Goal: Check status: Check status

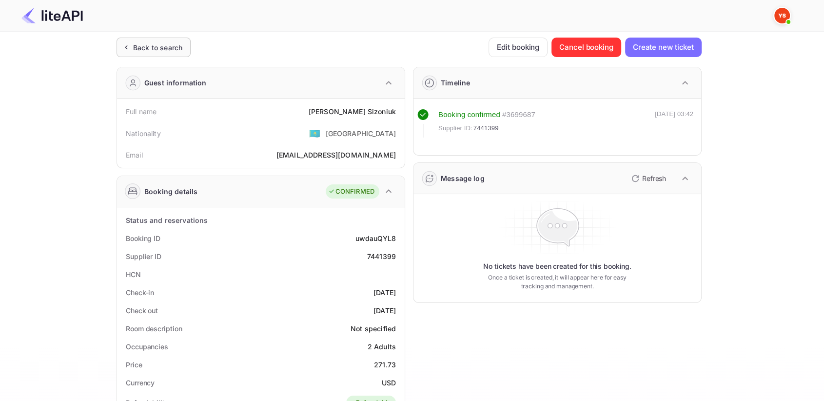
click at [156, 53] on div "Back to search" at bounding box center [153, 47] width 74 height 19
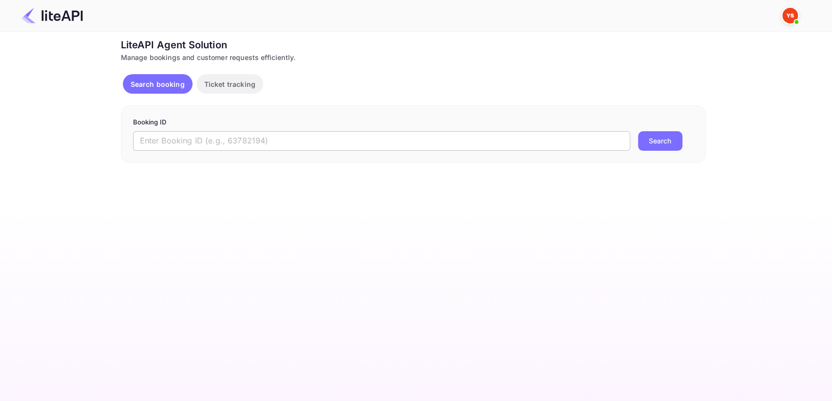
click at [216, 136] on input "text" at bounding box center [381, 140] width 497 height 19
paste input "8023173"
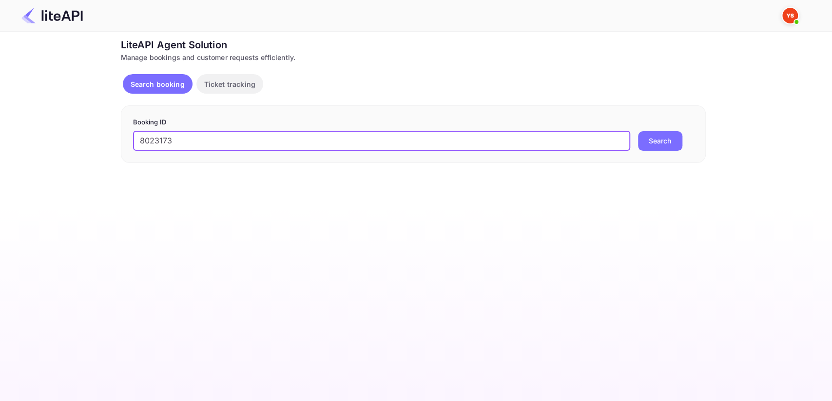
type input "8023173"
click at [663, 140] on button "Search" at bounding box center [660, 140] width 44 height 19
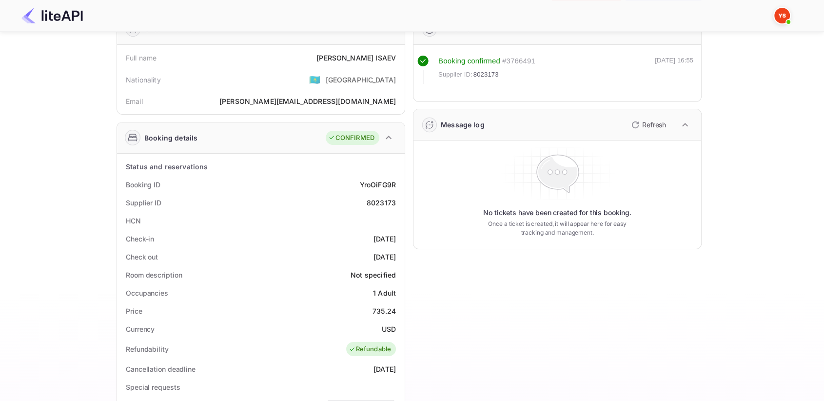
scroll to position [54, 0]
click at [376, 198] on div "8023173" at bounding box center [381, 202] width 29 height 10
copy div "8023173"
drag, startPoint x: 329, startPoint y: 57, endPoint x: 396, endPoint y: 55, distance: 66.8
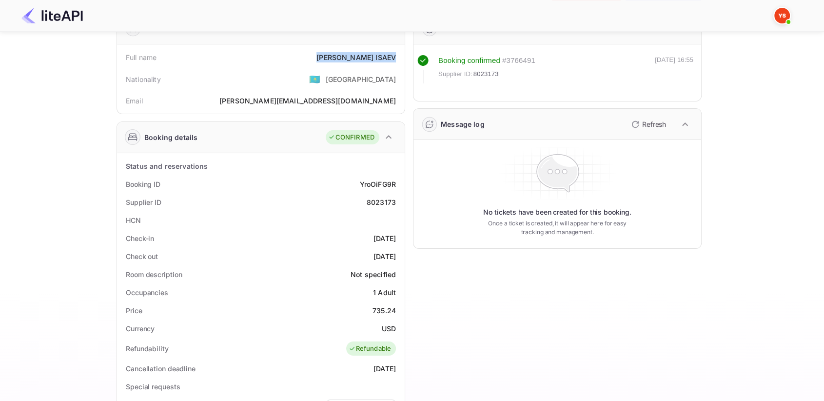
click at [396, 55] on div "Full name [PERSON_NAME]" at bounding box center [261, 57] width 280 height 18
copy div "[PERSON_NAME]"
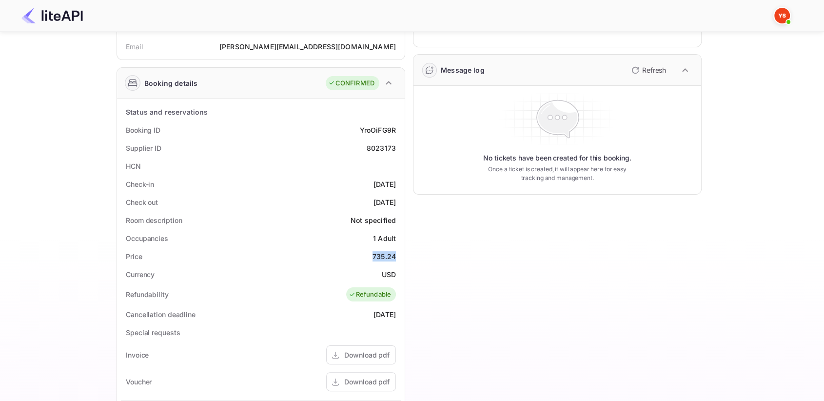
drag, startPoint x: 371, startPoint y: 253, endPoint x: 402, endPoint y: 251, distance: 30.8
click at [402, 251] on div "Status and reservations Booking ID YroOiFG9R Supplier ID 8023173 HCN Check-in […" at bounding box center [261, 340] width 288 height 483
copy div "735.24"
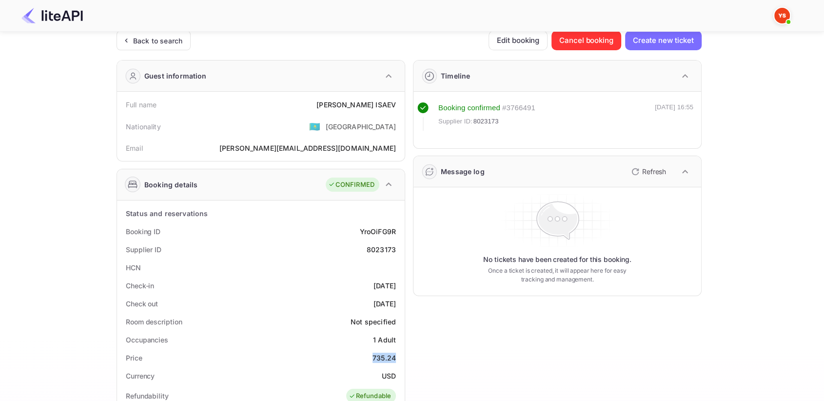
scroll to position [0, 0]
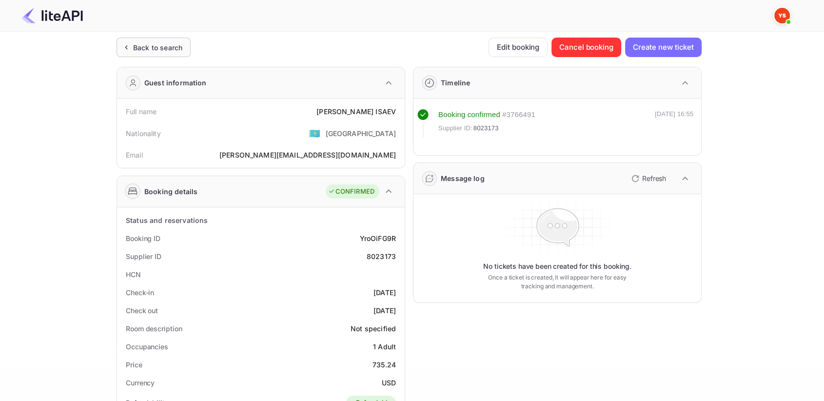
click at [140, 48] on div "Back to search" at bounding box center [157, 47] width 49 height 10
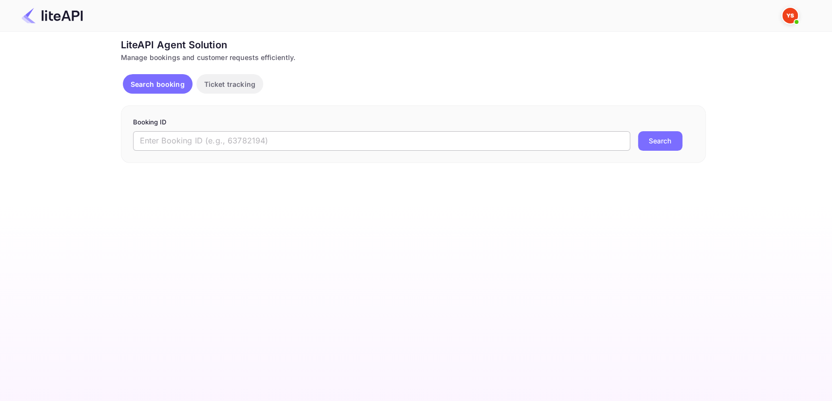
click at [309, 134] on input "text" at bounding box center [381, 140] width 497 height 19
paste input "8877067"
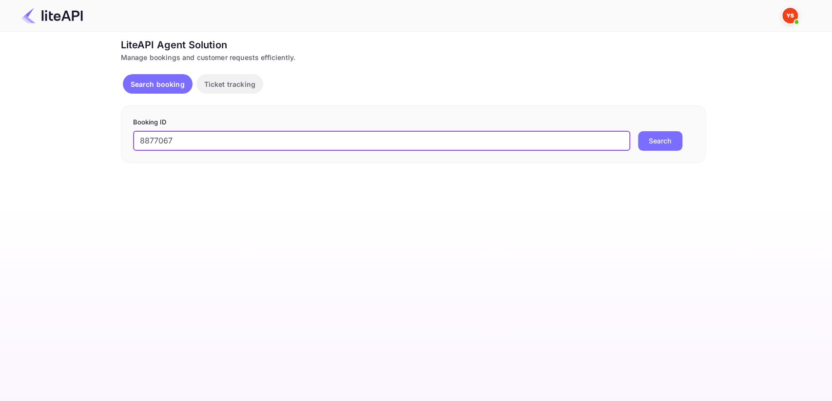
type input "8877067"
click at [671, 140] on button "Search" at bounding box center [660, 140] width 44 height 19
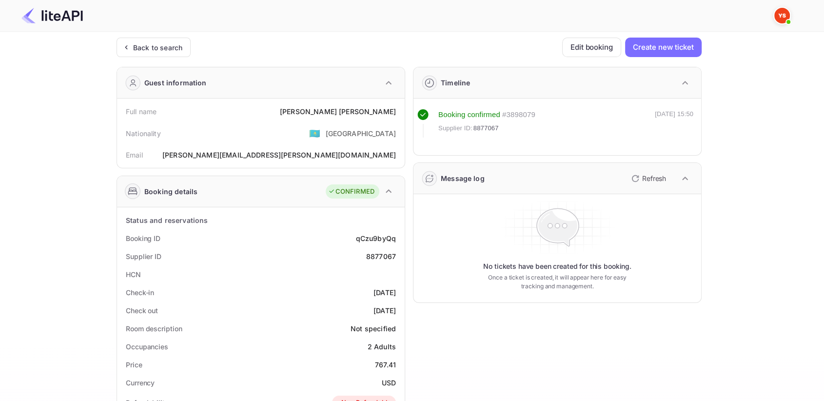
scroll to position [54, 0]
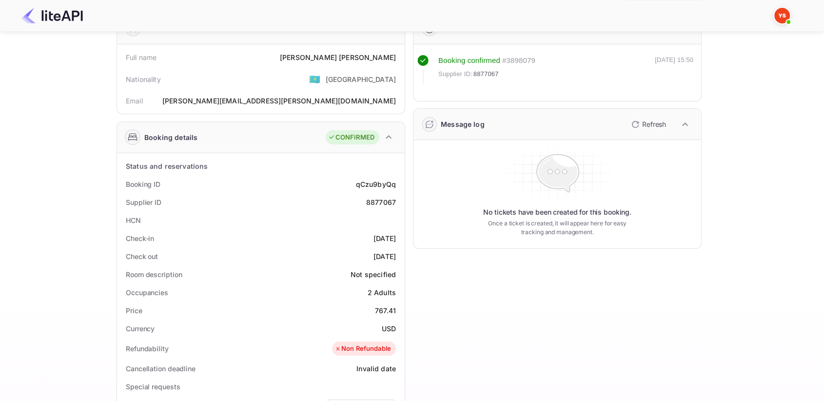
click at [385, 199] on div "8877067" at bounding box center [381, 202] width 30 height 10
copy div "8877067"
drag, startPoint x: 329, startPoint y: 55, endPoint x: 395, endPoint y: 53, distance: 65.3
click at [395, 53] on div "[PERSON_NAME]" at bounding box center [338, 57] width 116 height 10
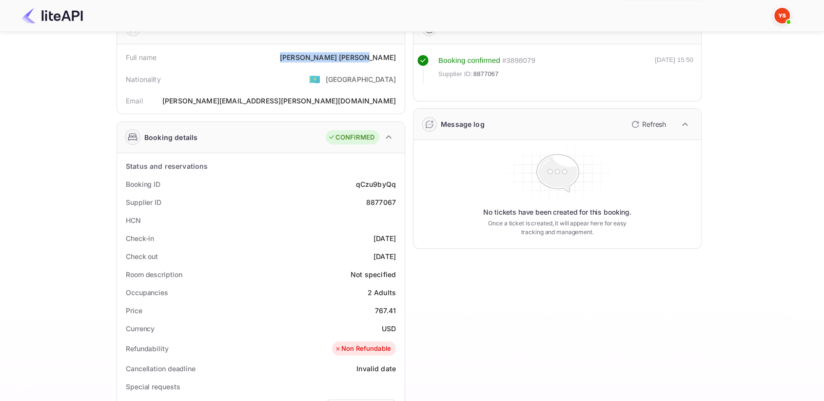
copy div "[PERSON_NAME]"
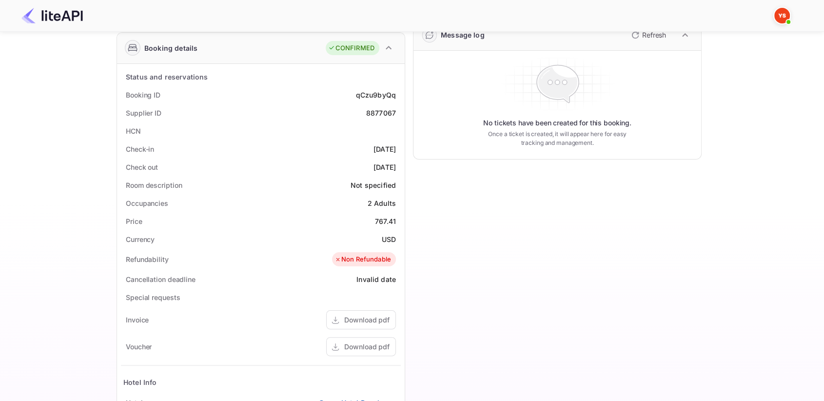
scroll to position [162, 0]
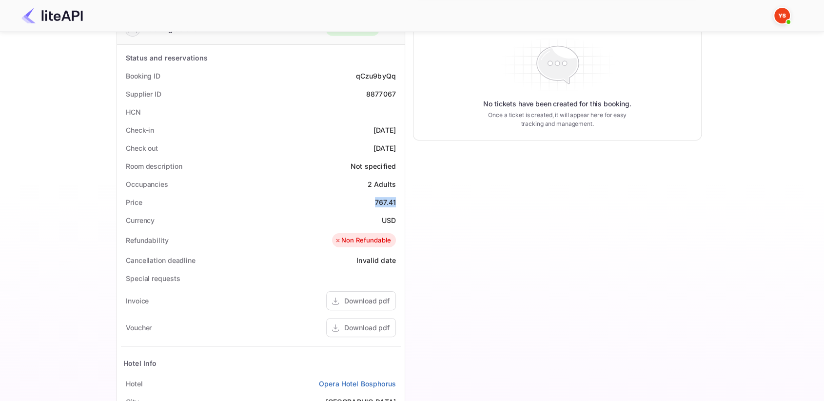
drag, startPoint x: 372, startPoint y: 197, endPoint x: 396, endPoint y: 197, distance: 23.9
click at [396, 197] on div "Price 767.41" at bounding box center [261, 202] width 280 height 18
copy div "767.41"
